Goal: Task Accomplishment & Management: Use online tool/utility

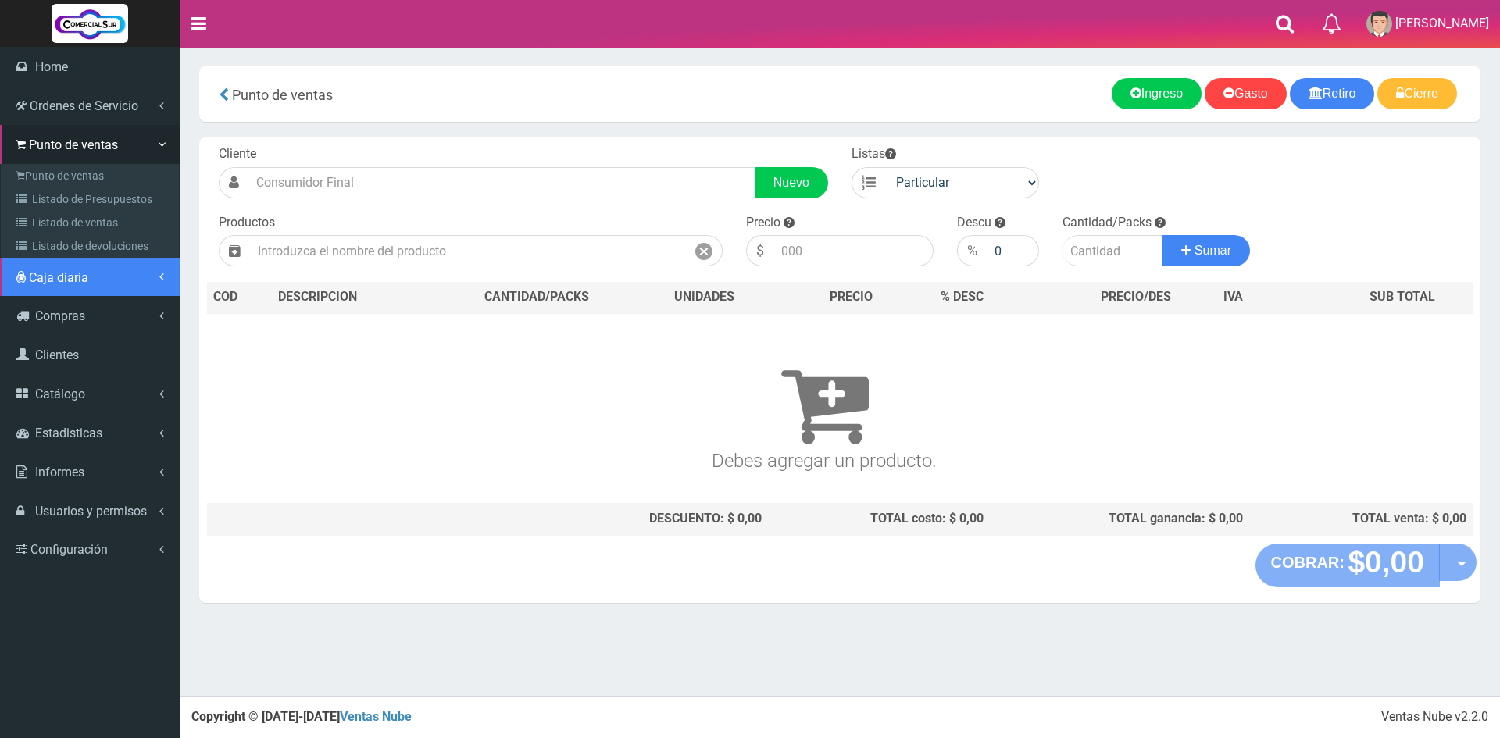
click at [73, 286] on link "Caja diaria" at bounding box center [90, 277] width 180 height 39
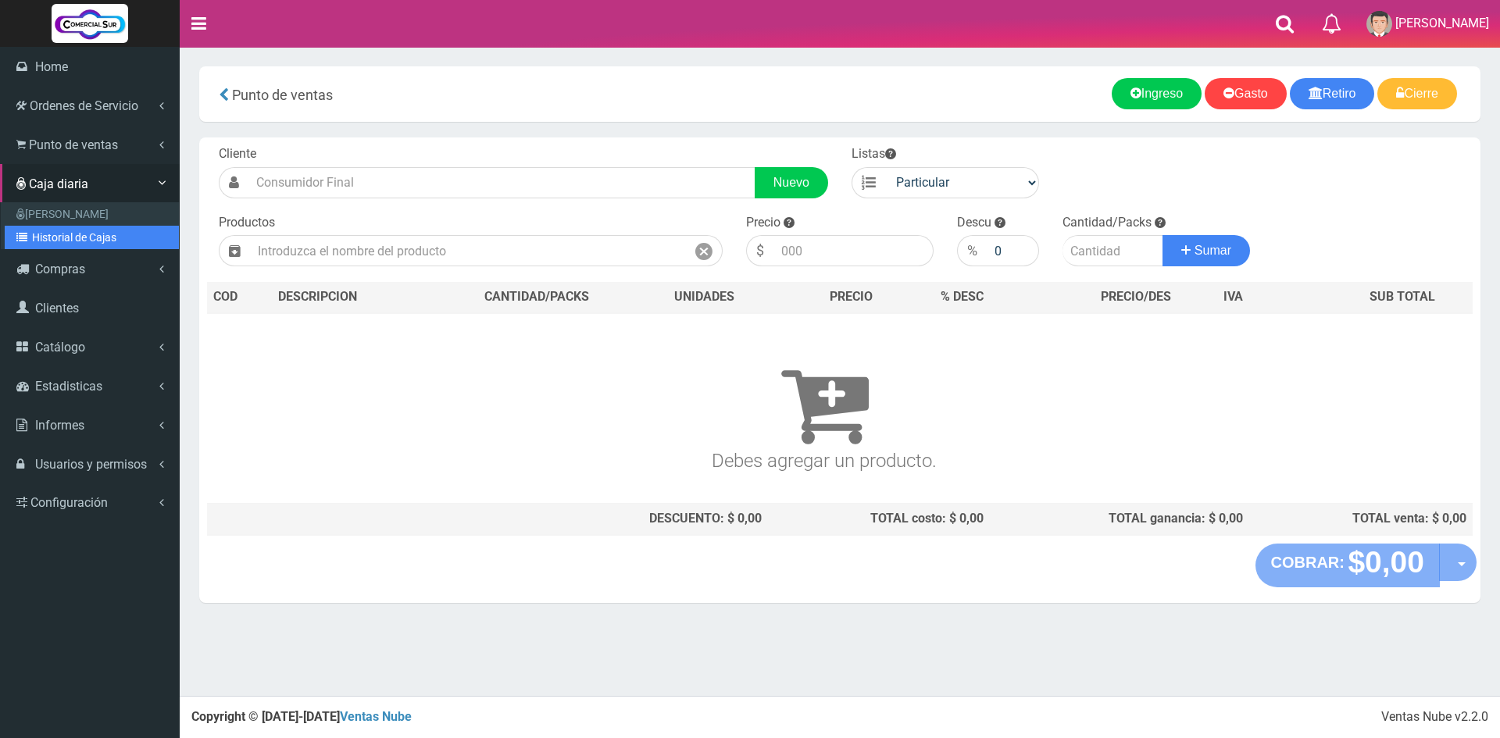
click at [78, 231] on link "Historial de Cajas" at bounding box center [92, 237] width 174 height 23
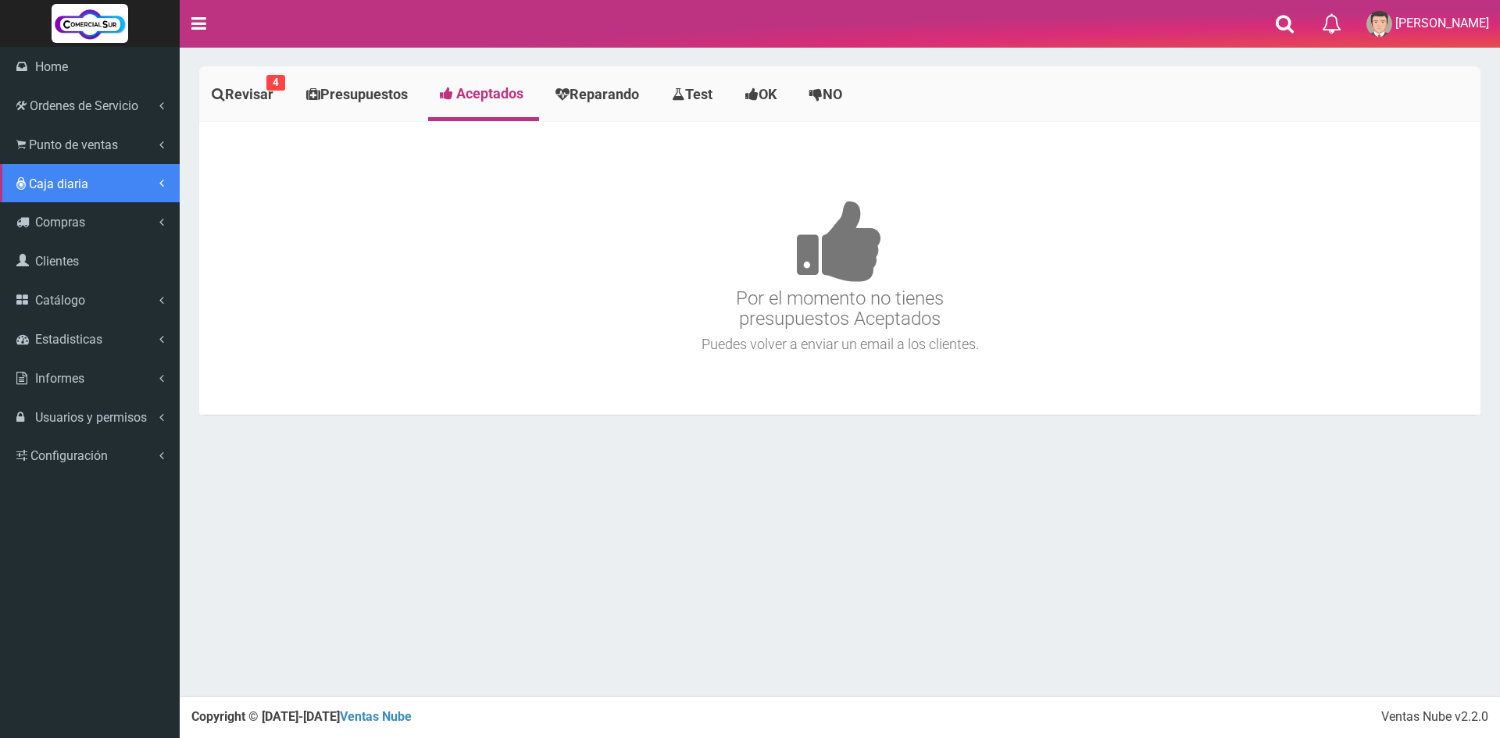
click at [45, 180] on span "Caja diaria" at bounding box center [58, 184] width 59 height 15
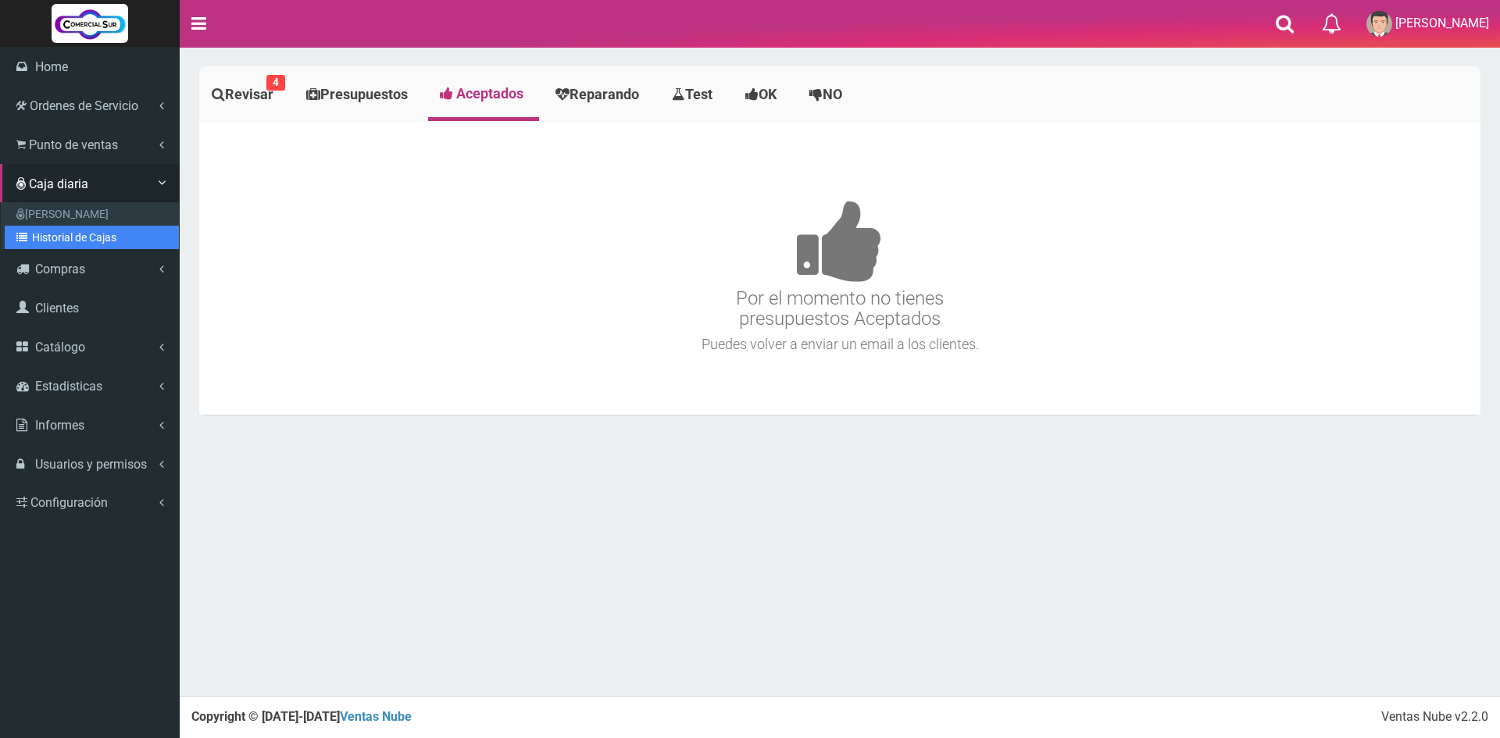
click at [101, 235] on link "Historial de Cajas" at bounding box center [92, 237] width 174 height 23
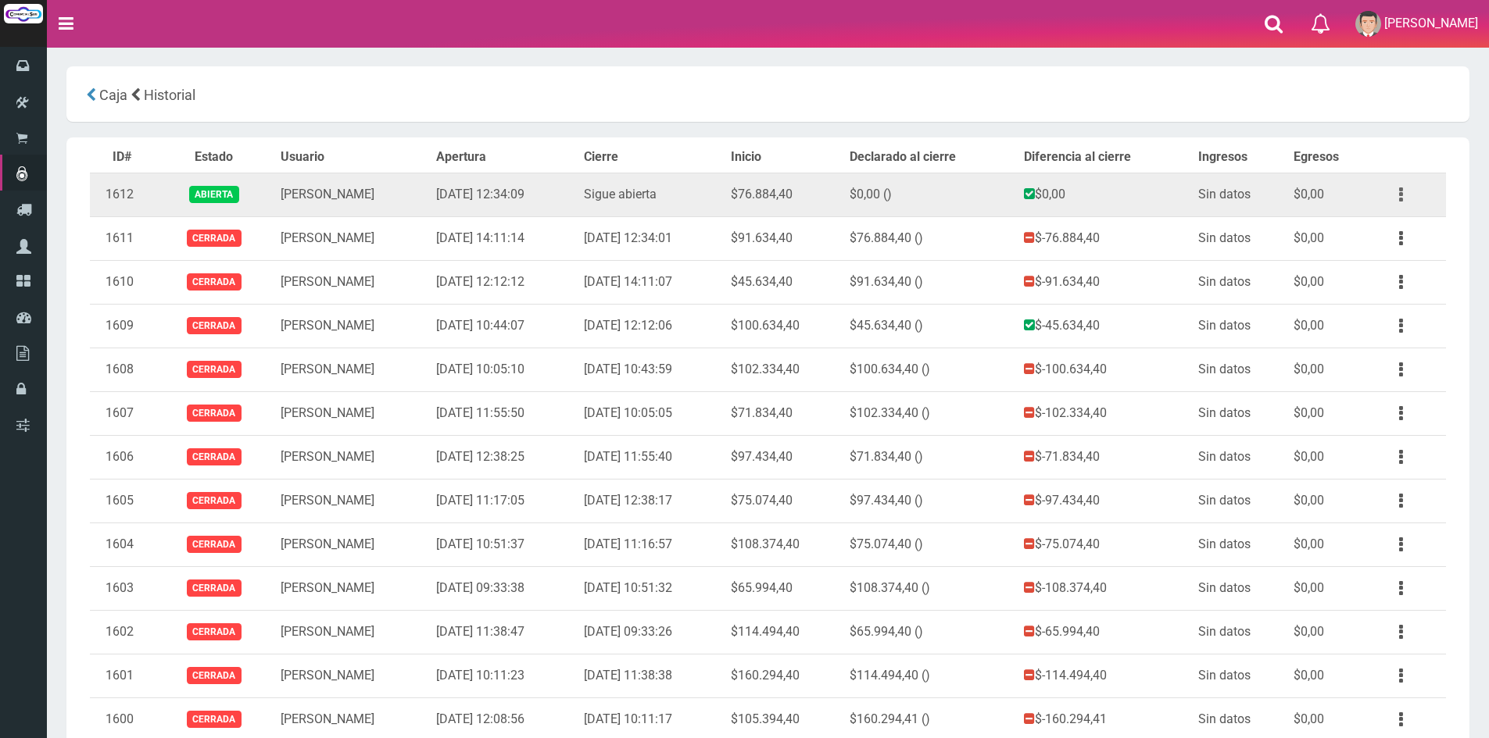
click at [1400, 187] on icon "button" at bounding box center [1401, 194] width 4 height 27
click at [1389, 223] on link "Ver" at bounding box center [1355, 233] width 123 height 34
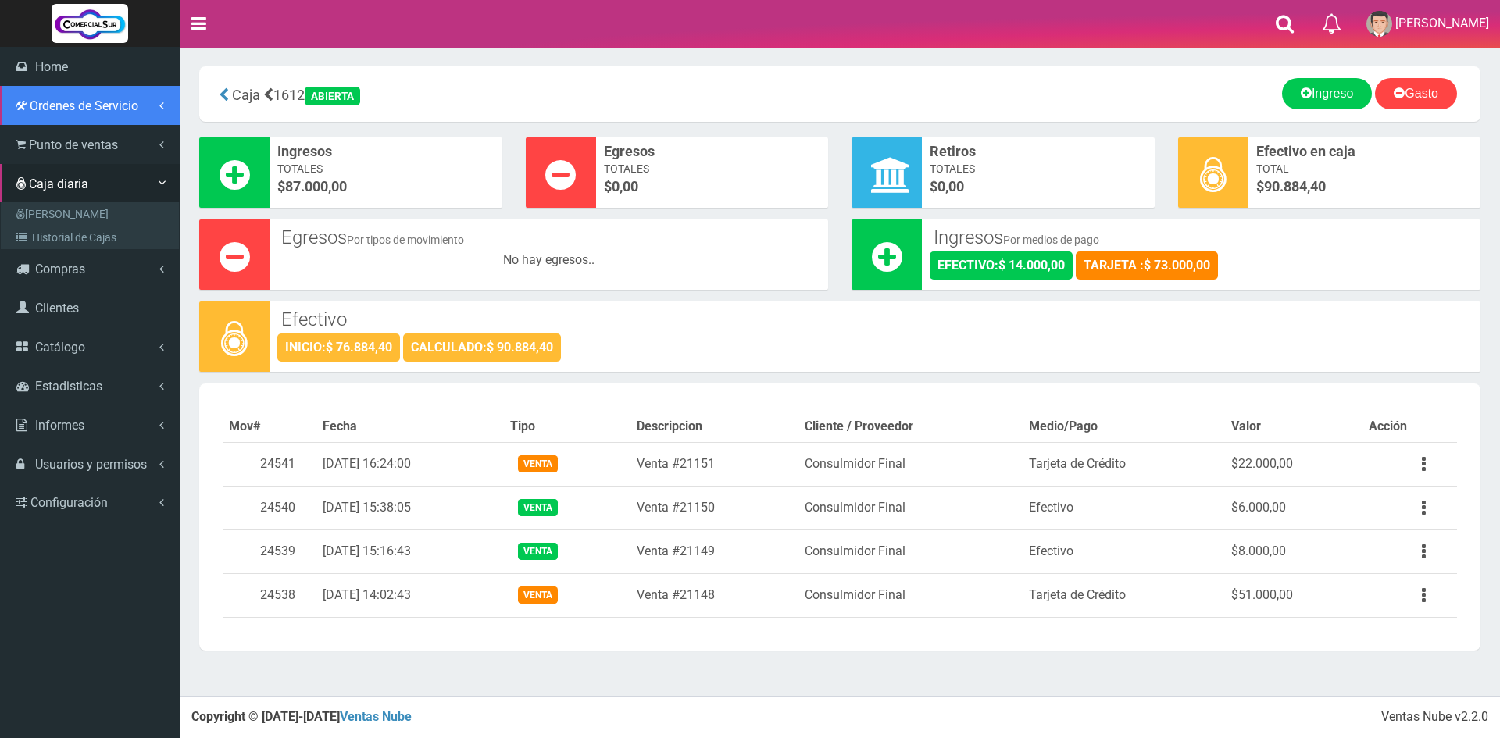
click at [69, 116] on link "Ordenes de Servicio" at bounding box center [90, 105] width 180 height 39
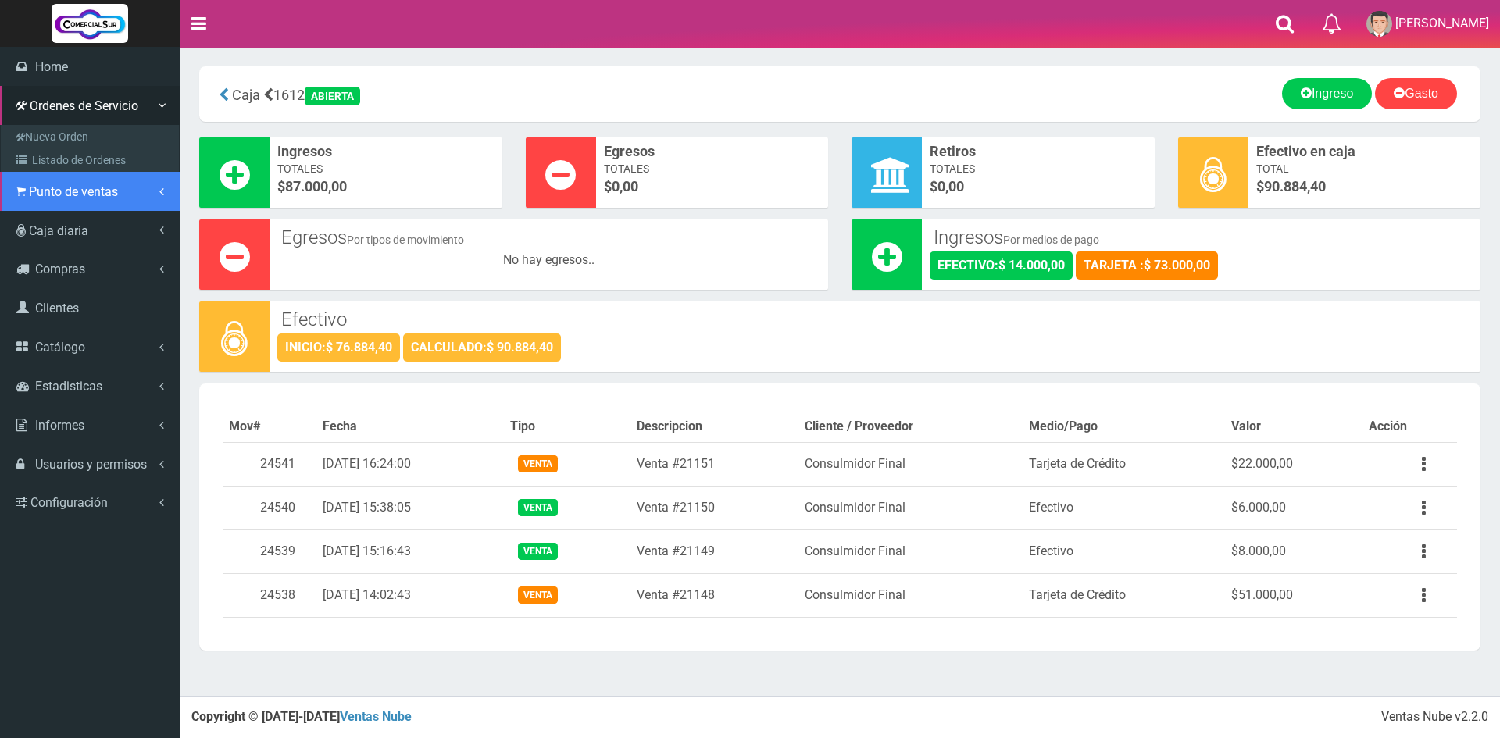
click at [85, 200] on link "Punto de ventas" at bounding box center [90, 191] width 180 height 39
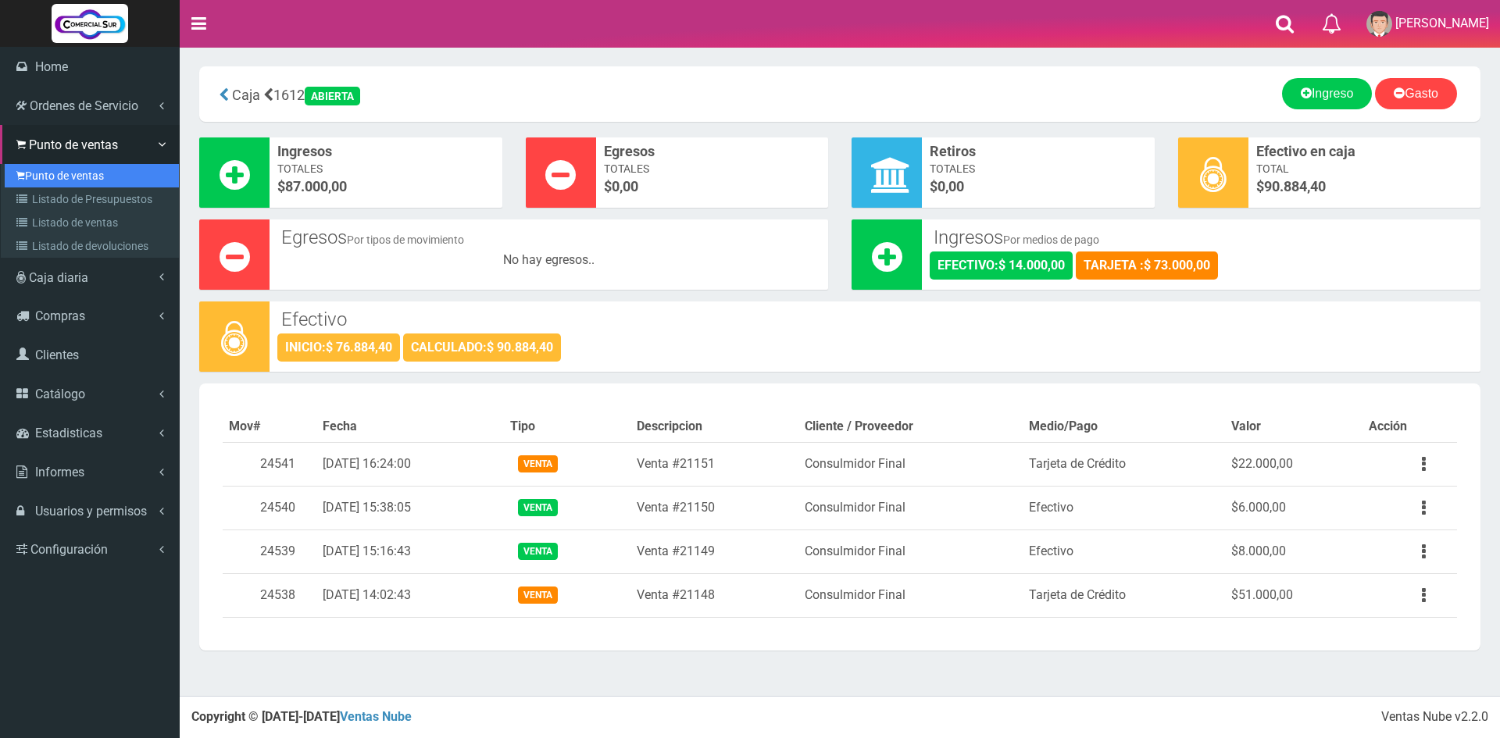
click at [92, 170] on link "Punto de ventas" at bounding box center [92, 175] width 174 height 23
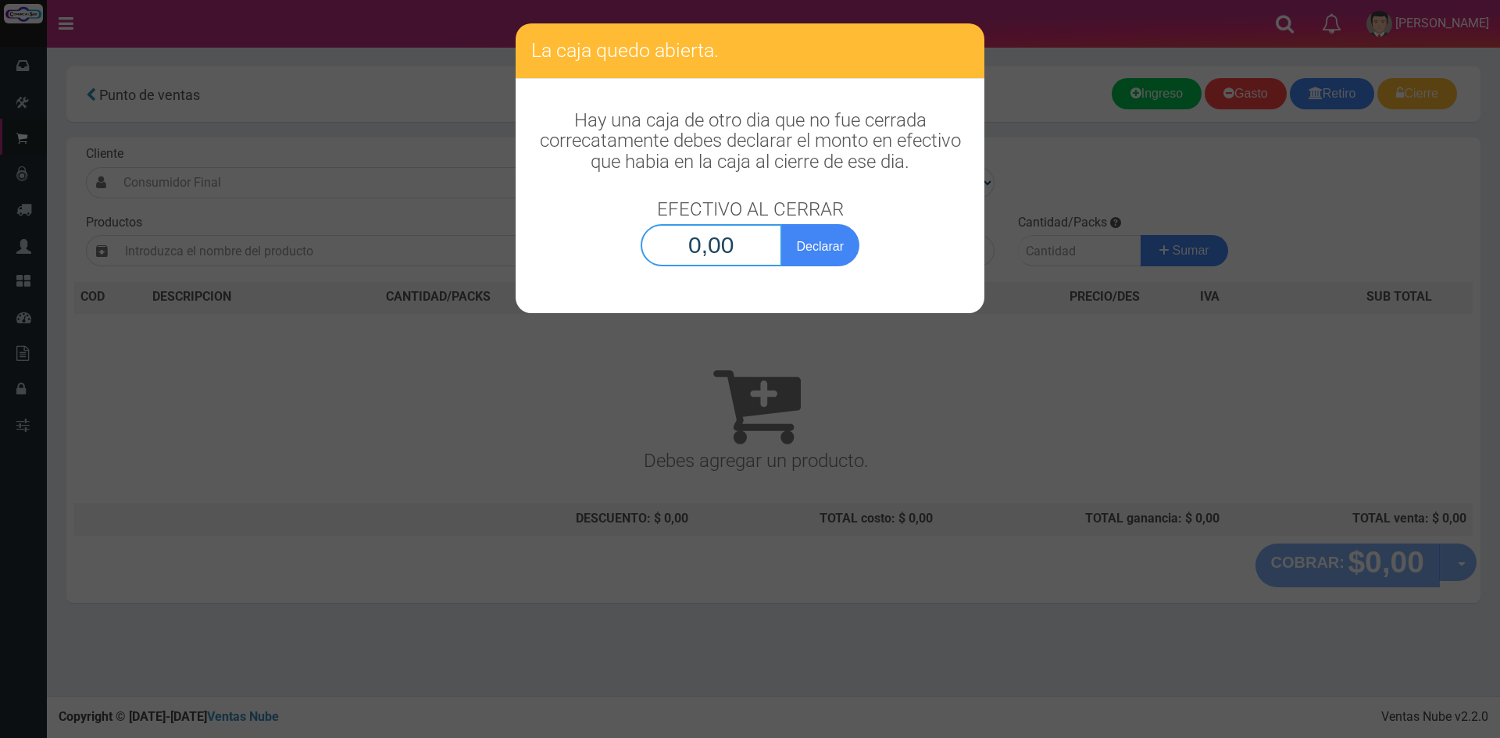
click at [746, 255] on input "0,00" at bounding box center [711, 245] width 141 height 42
type input "90.884,40"
click at [800, 252] on button "Declarar" at bounding box center [820, 245] width 78 height 42
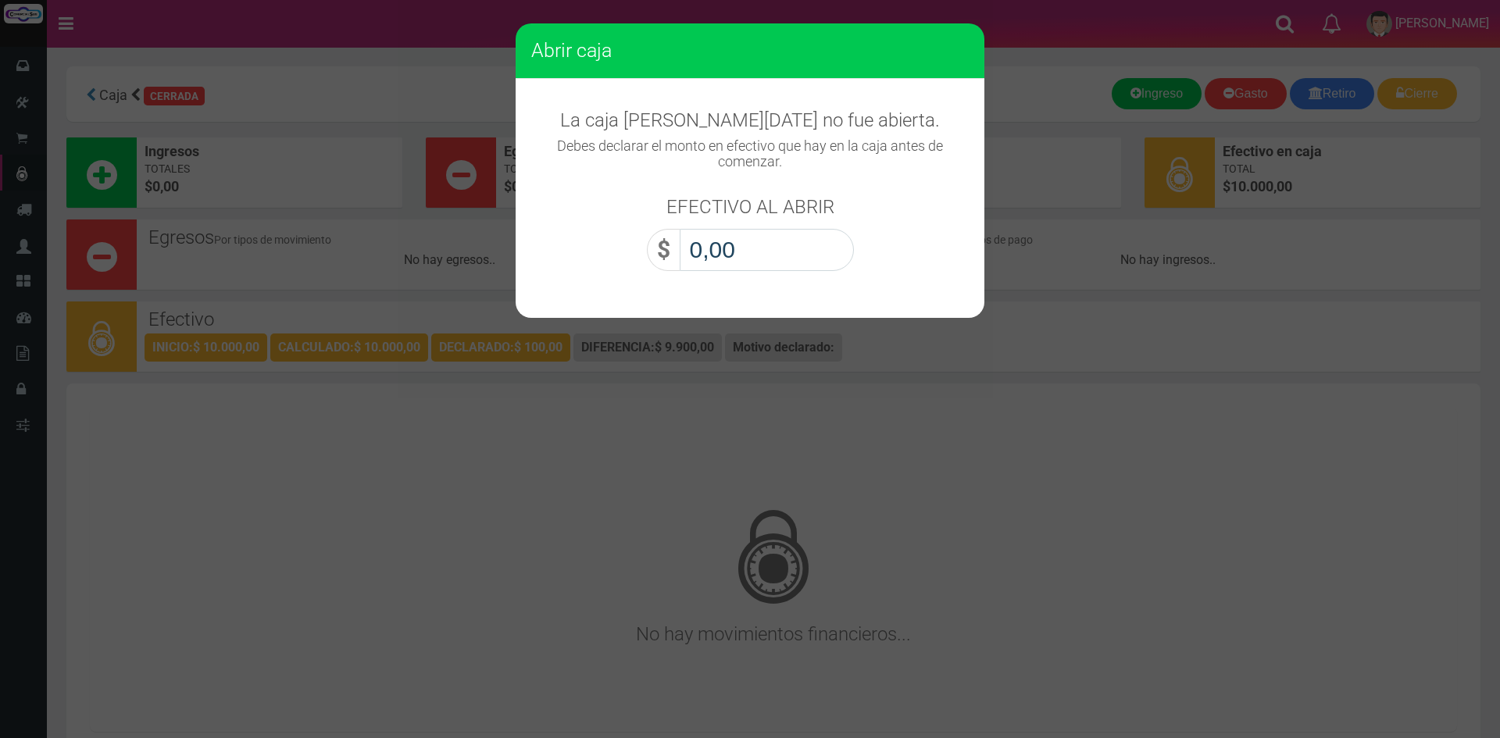
click at [777, 258] on input "0,00" at bounding box center [767, 250] width 174 height 42
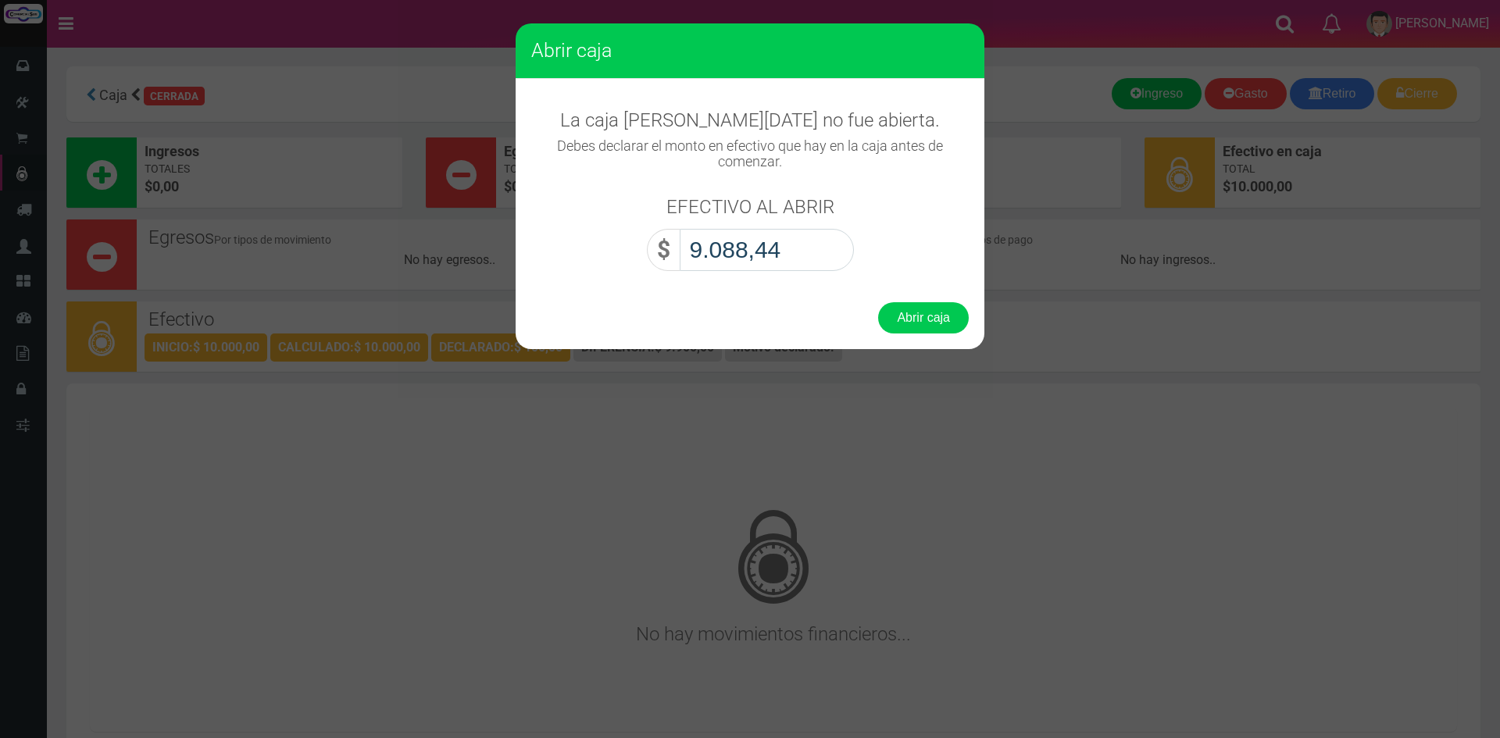
type input "90.884,40"
click at [931, 326] on button "Abrir caja" at bounding box center [923, 317] width 91 height 31
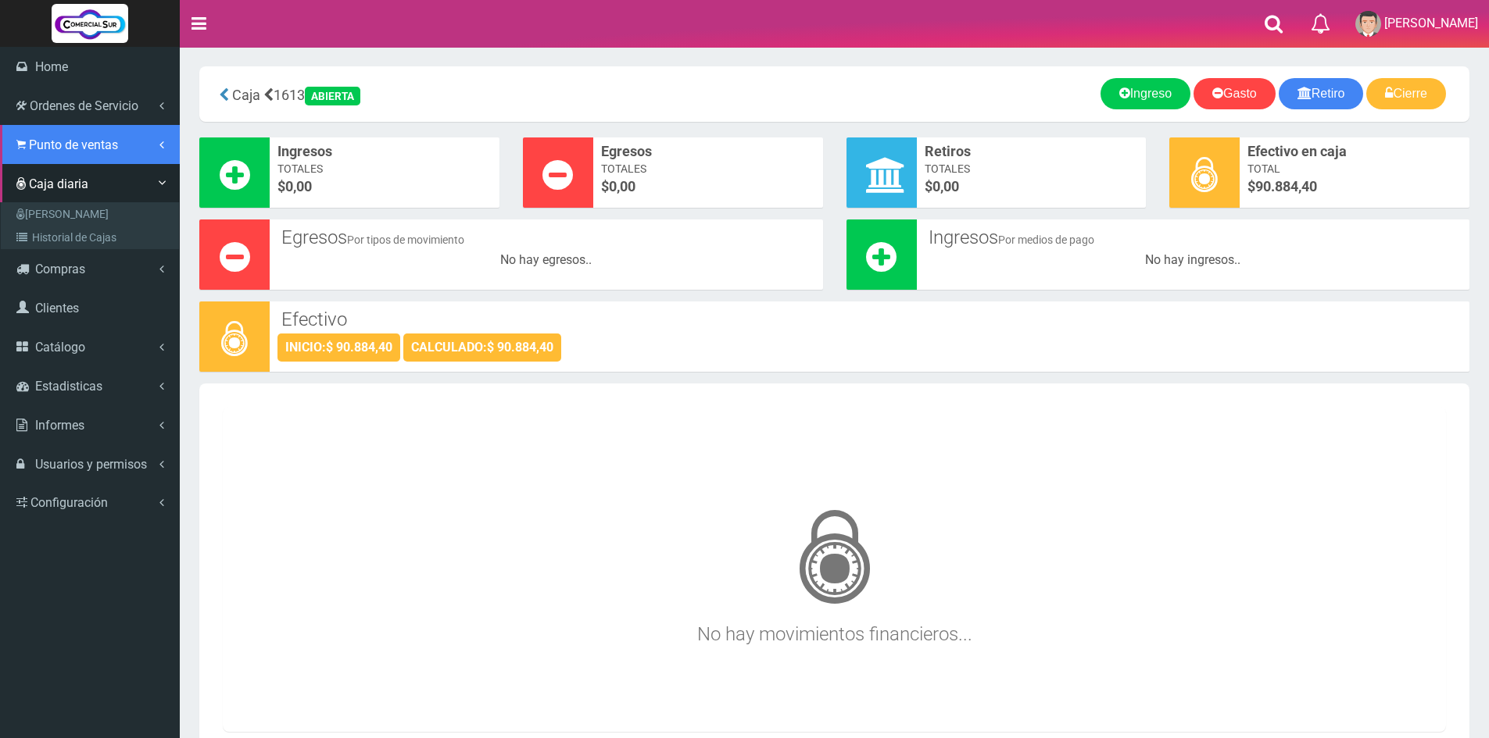
click at [45, 139] on span "Punto de ventas" at bounding box center [73, 145] width 89 height 15
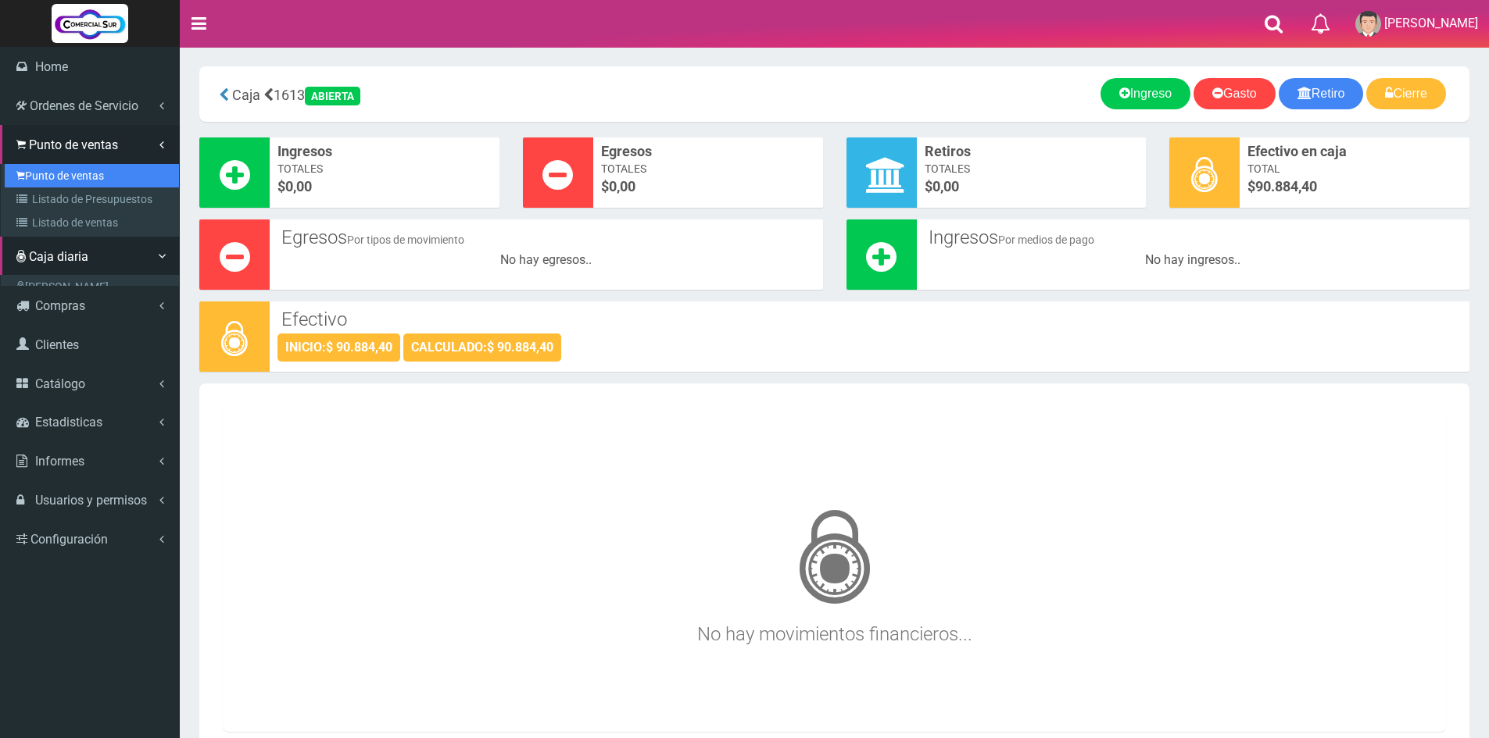
click at [55, 164] on link "Punto de ventas" at bounding box center [92, 175] width 174 height 23
